Goal: Information Seeking & Learning: Check status

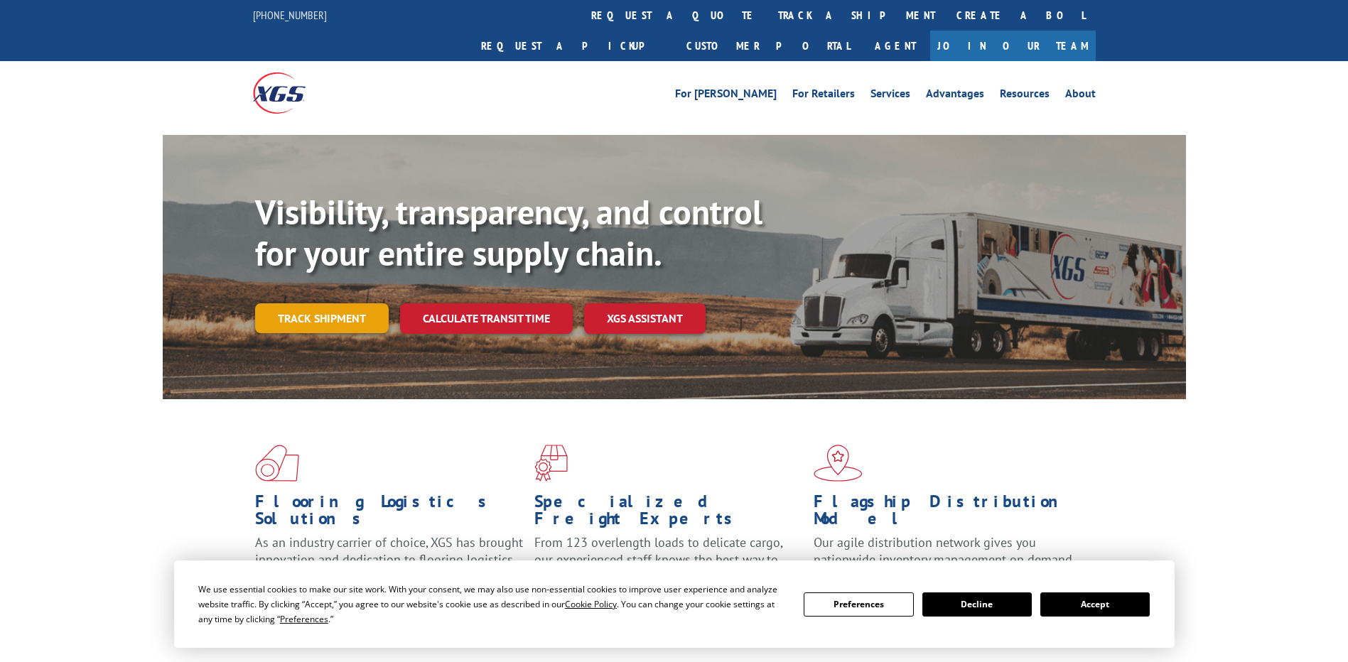
click at [291, 303] on link "Track shipment" at bounding box center [322, 318] width 134 height 30
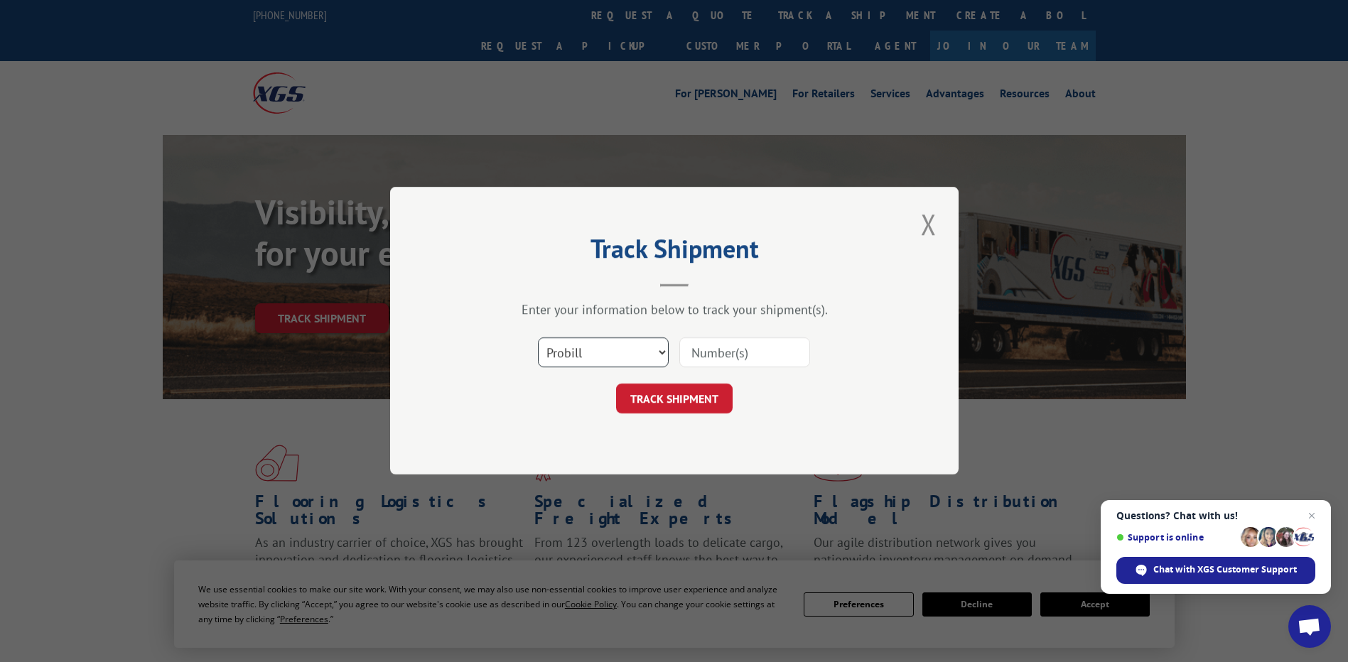
click at [597, 350] on select "Select category... Probill BOL PO" at bounding box center [603, 353] width 131 height 30
select select "po"
click at [538, 338] on select "Select category... Probill BOL PO" at bounding box center [603, 353] width 131 height 30
paste input "19523078"
type input "19523078"
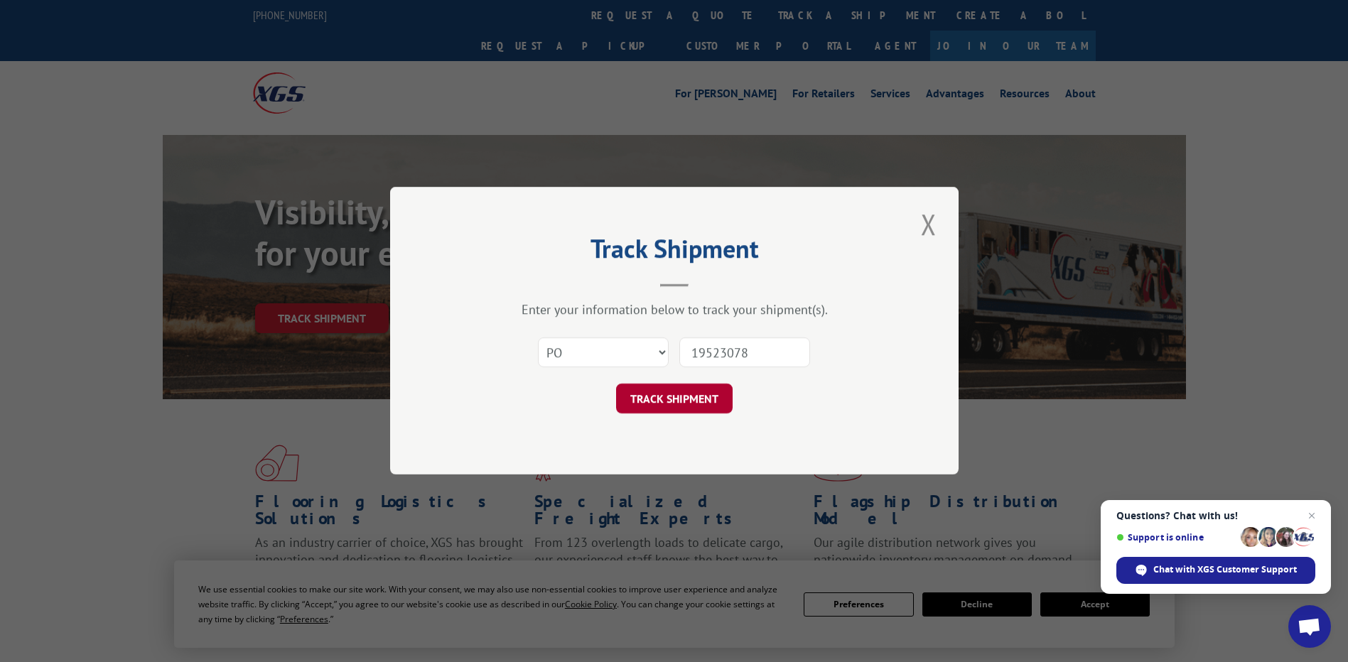
click at [698, 399] on button "TRACK SHIPMENT" at bounding box center [674, 399] width 117 height 30
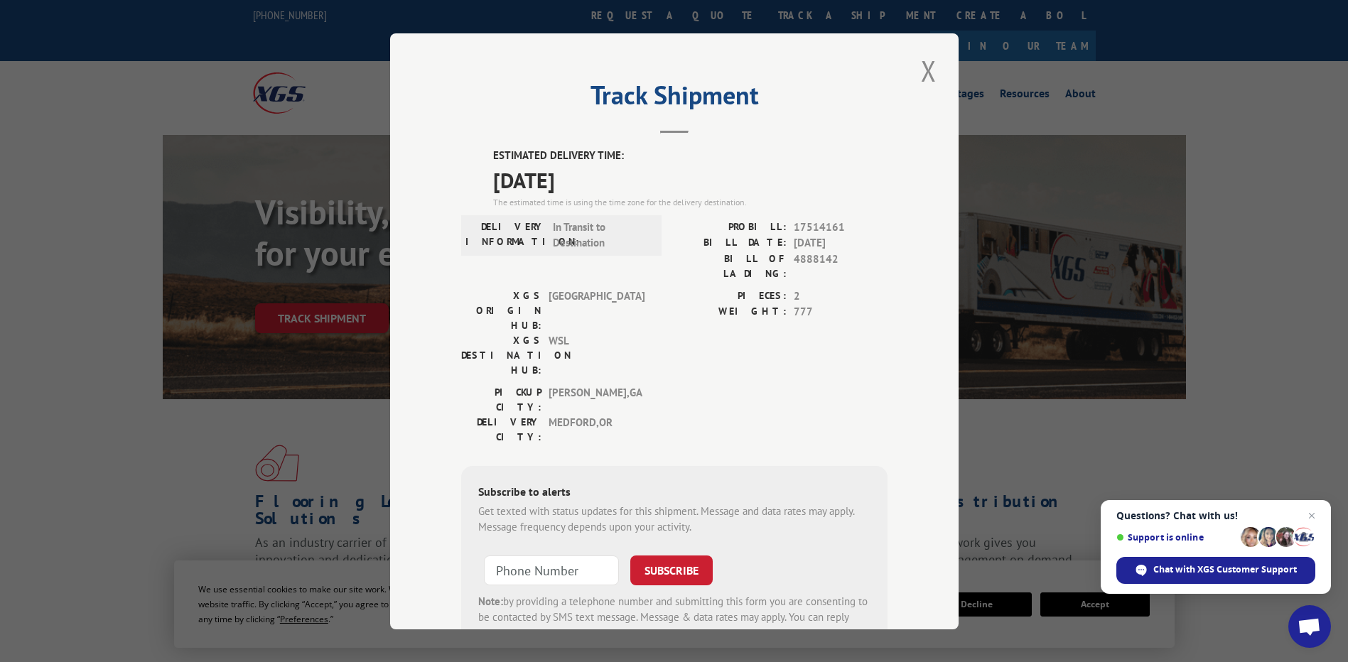
scroll to position [43, 0]
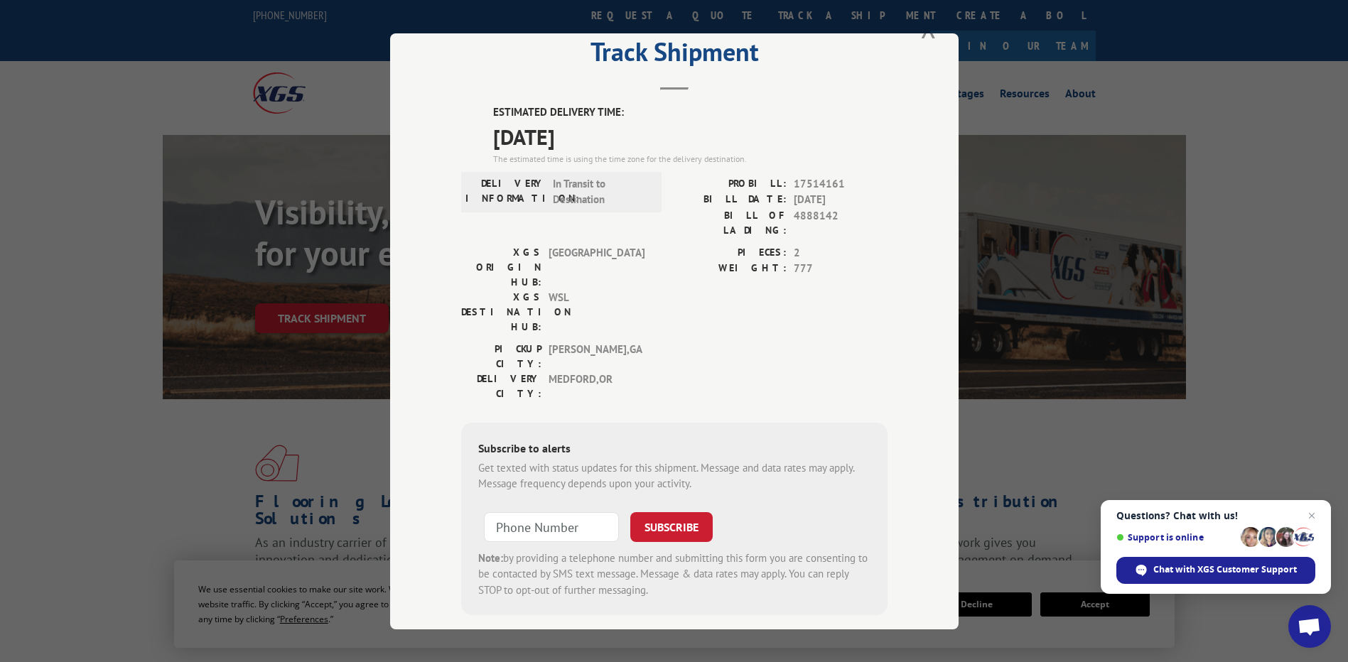
drag, startPoint x: 33, startPoint y: 453, endPoint x: 49, endPoint y: 432, distance: 26.9
click at [34, 453] on div "Track Shipment ESTIMATED DELIVERY TIME: [DATE] The estimated time is using the …" at bounding box center [674, 331] width 1348 height 662
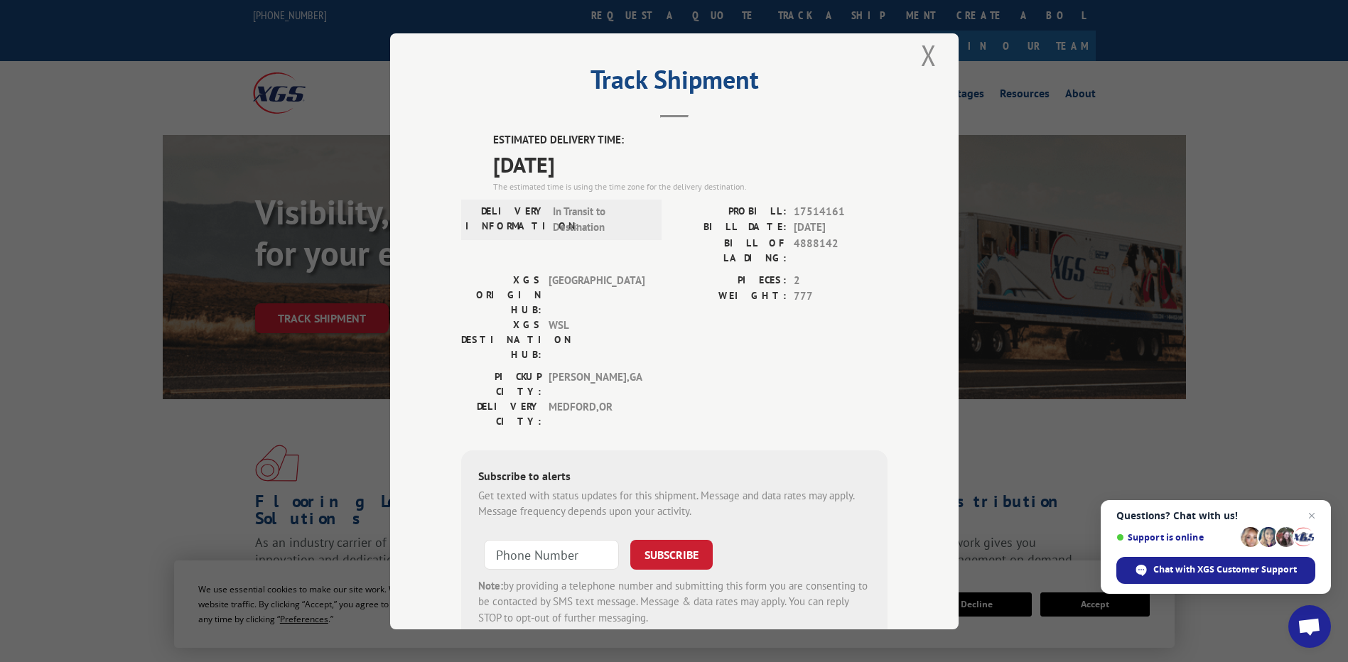
scroll to position [0, 0]
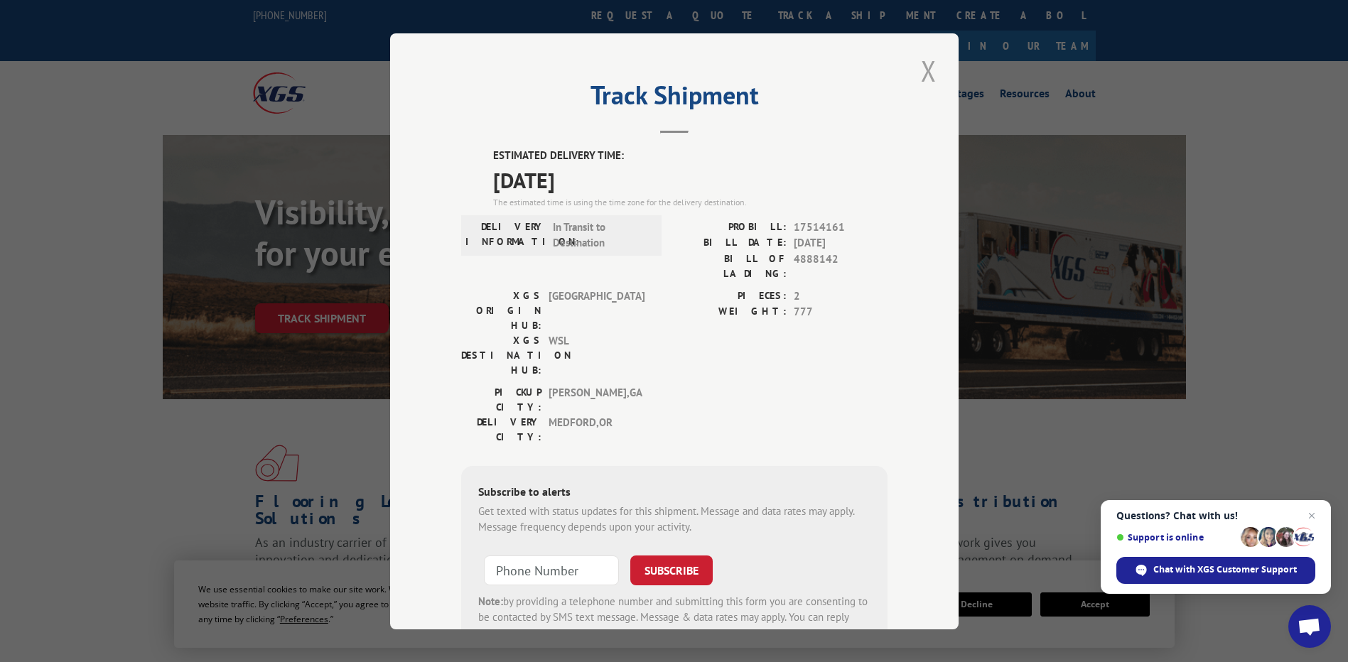
click at [921, 79] on button "Close modal" at bounding box center [928, 70] width 24 height 39
